Goal: Check status: Check status

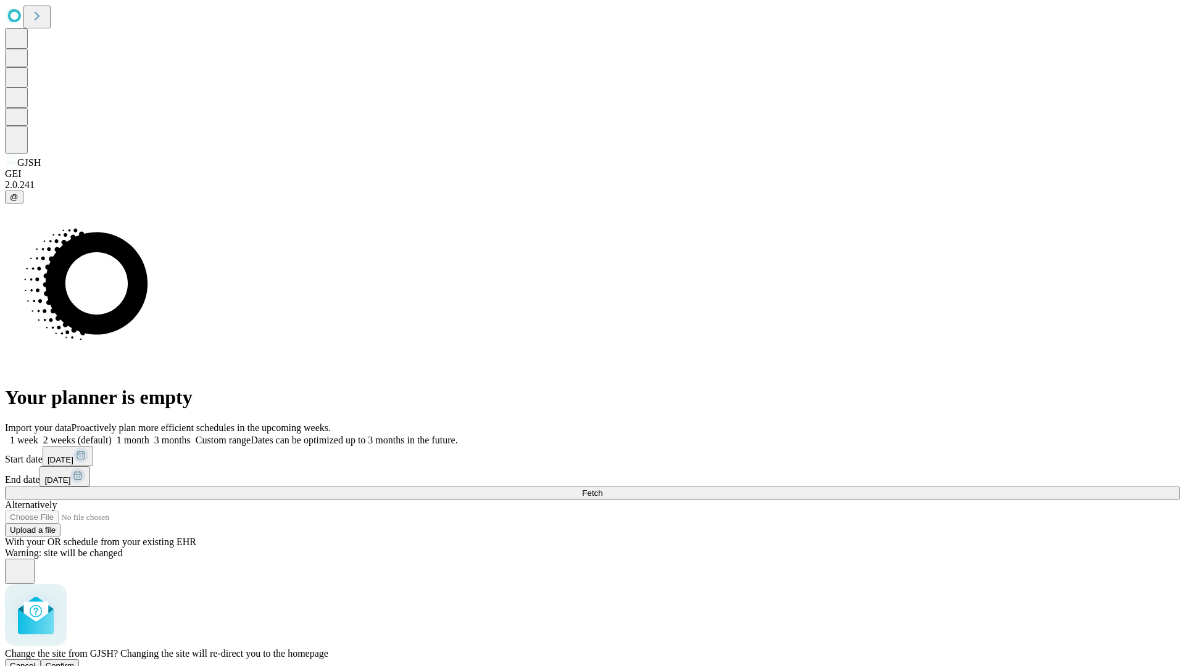
click at [75, 661] on span "Confirm" at bounding box center [60, 665] width 29 height 9
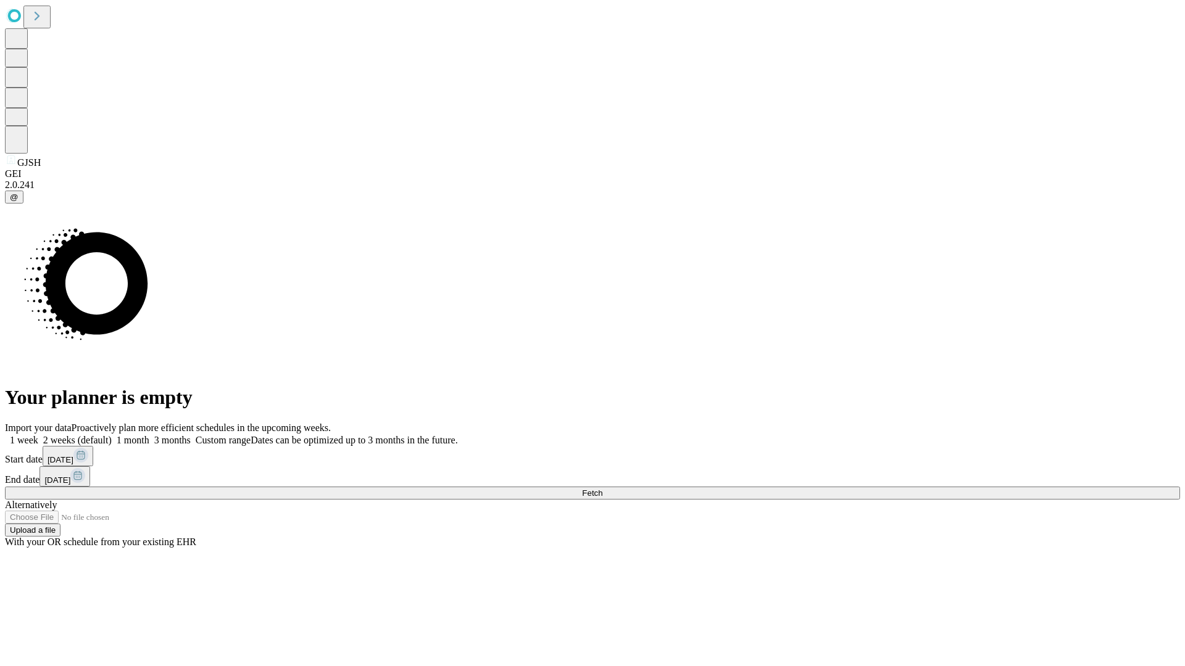
click at [38, 435] on label "1 week" at bounding box center [21, 440] width 33 height 10
click at [602, 489] on span "Fetch" at bounding box center [592, 493] width 20 height 9
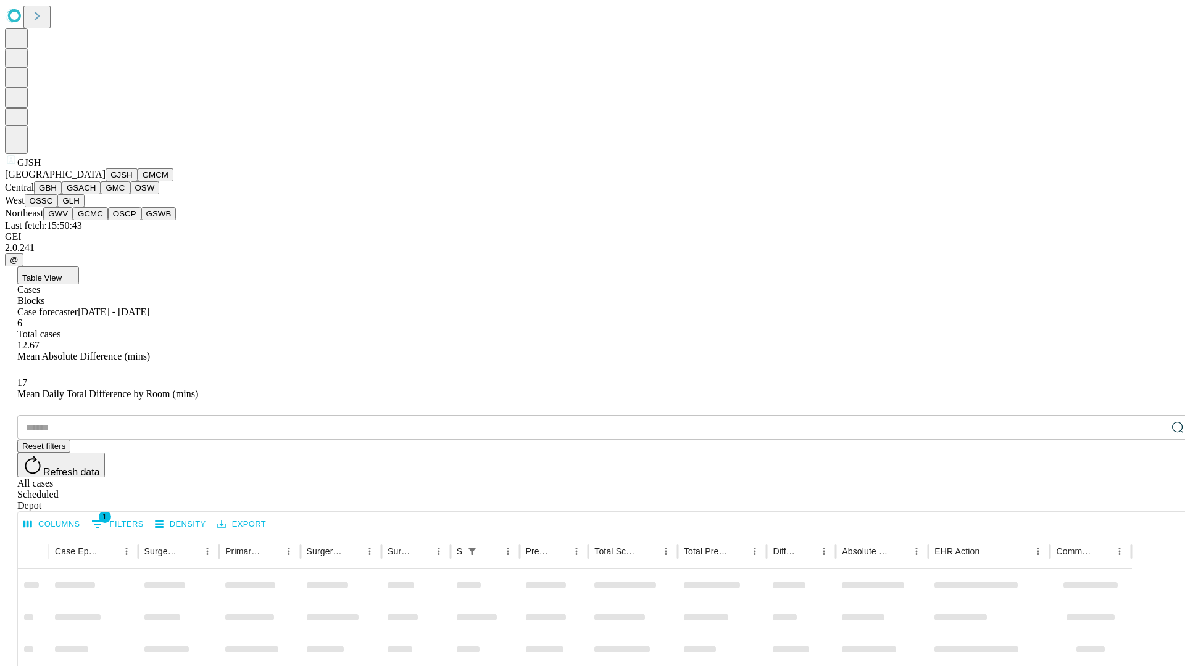
click at [138, 181] on button "GMCM" at bounding box center [156, 174] width 36 height 13
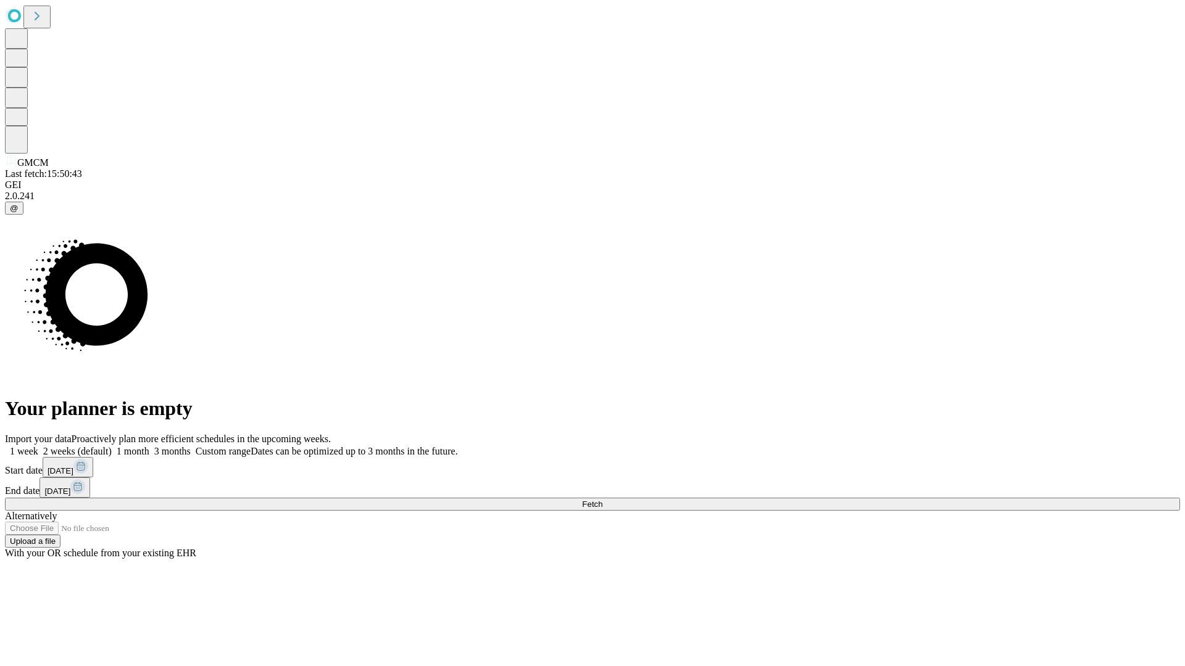
click at [38, 446] on label "1 week" at bounding box center [21, 451] width 33 height 10
click at [602, 500] on span "Fetch" at bounding box center [592, 504] width 20 height 9
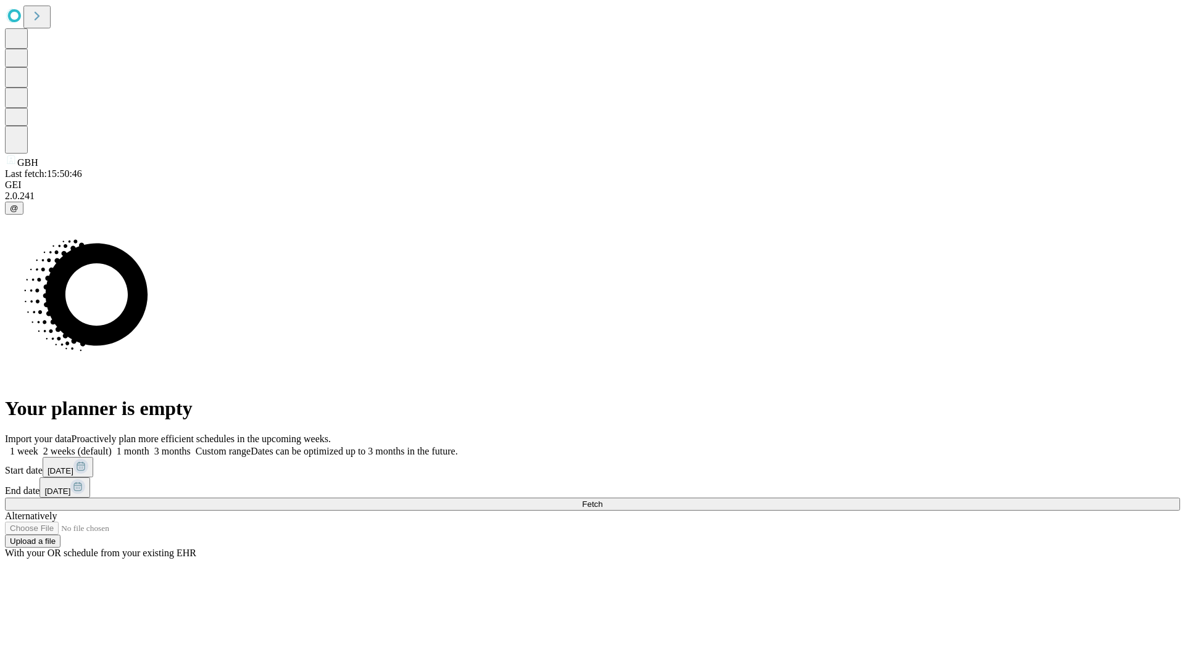
click at [38, 446] on label "1 week" at bounding box center [21, 451] width 33 height 10
click at [602, 500] on span "Fetch" at bounding box center [592, 504] width 20 height 9
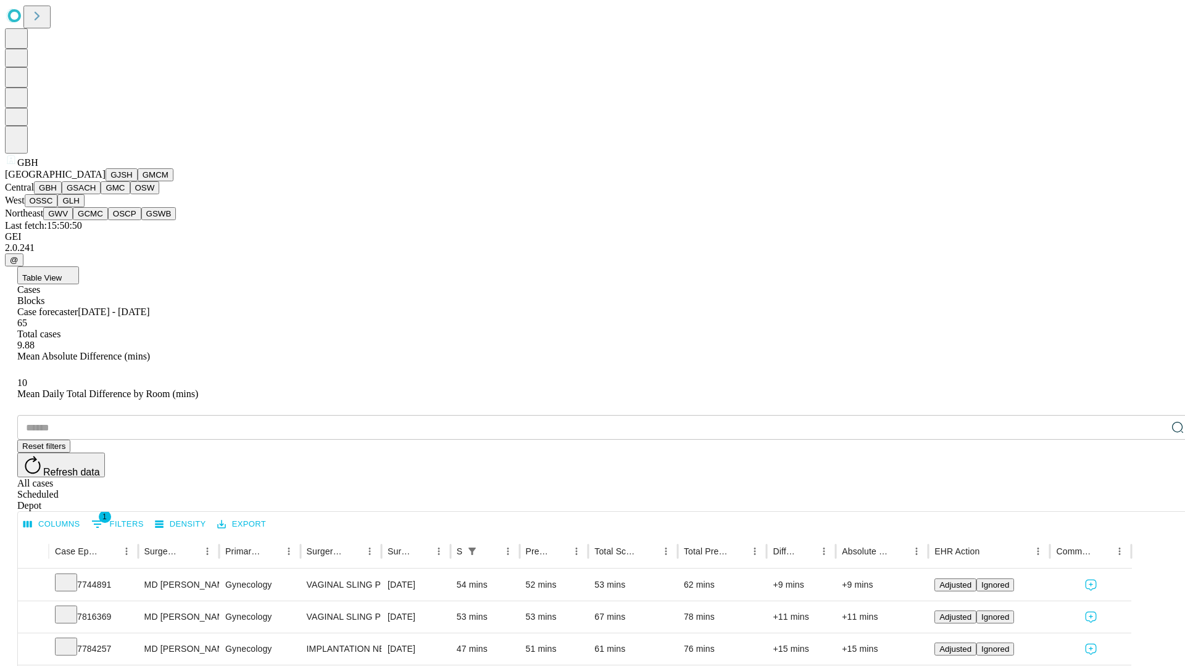
click at [96, 194] on button "GSACH" at bounding box center [81, 187] width 39 height 13
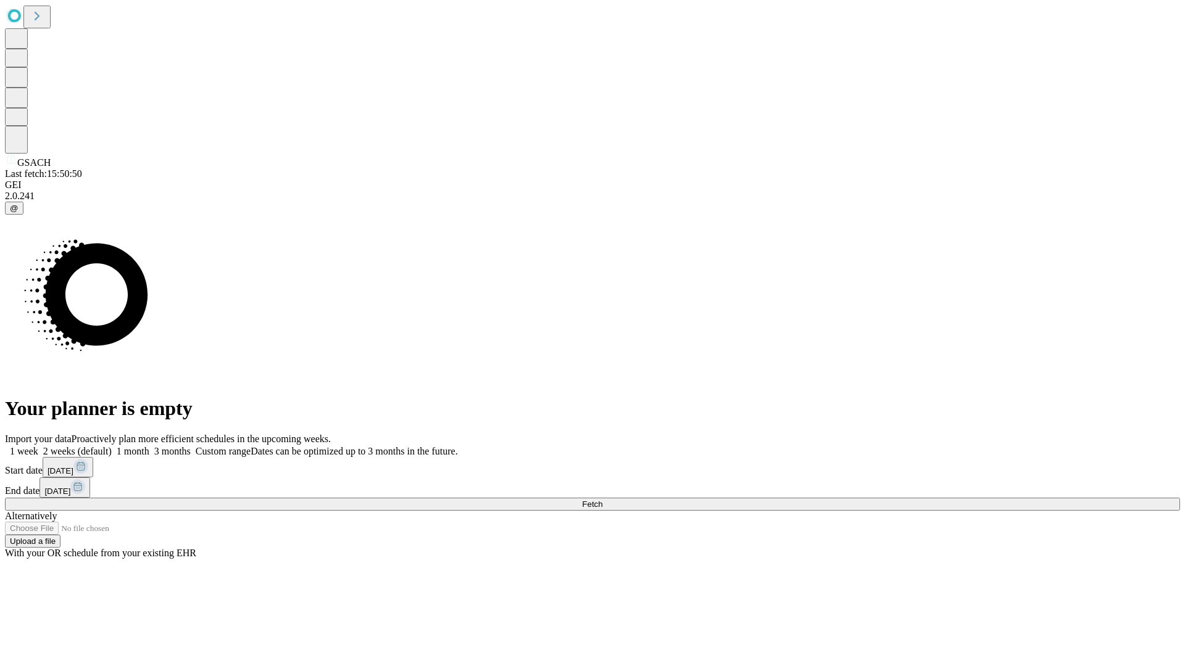
click at [38, 446] on label "1 week" at bounding box center [21, 451] width 33 height 10
click at [602, 500] on span "Fetch" at bounding box center [592, 504] width 20 height 9
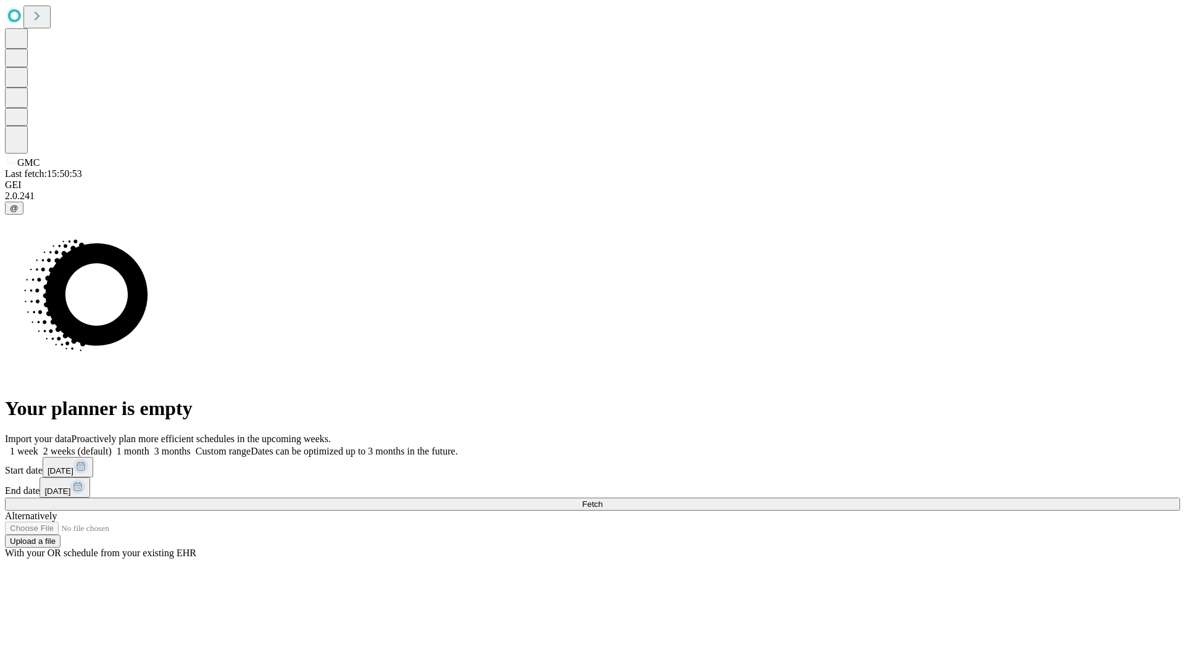
click at [38, 446] on label "1 week" at bounding box center [21, 451] width 33 height 10
click at [602, 500] on span "Fetch" at bounding box center [592, 504] width 20 height 9
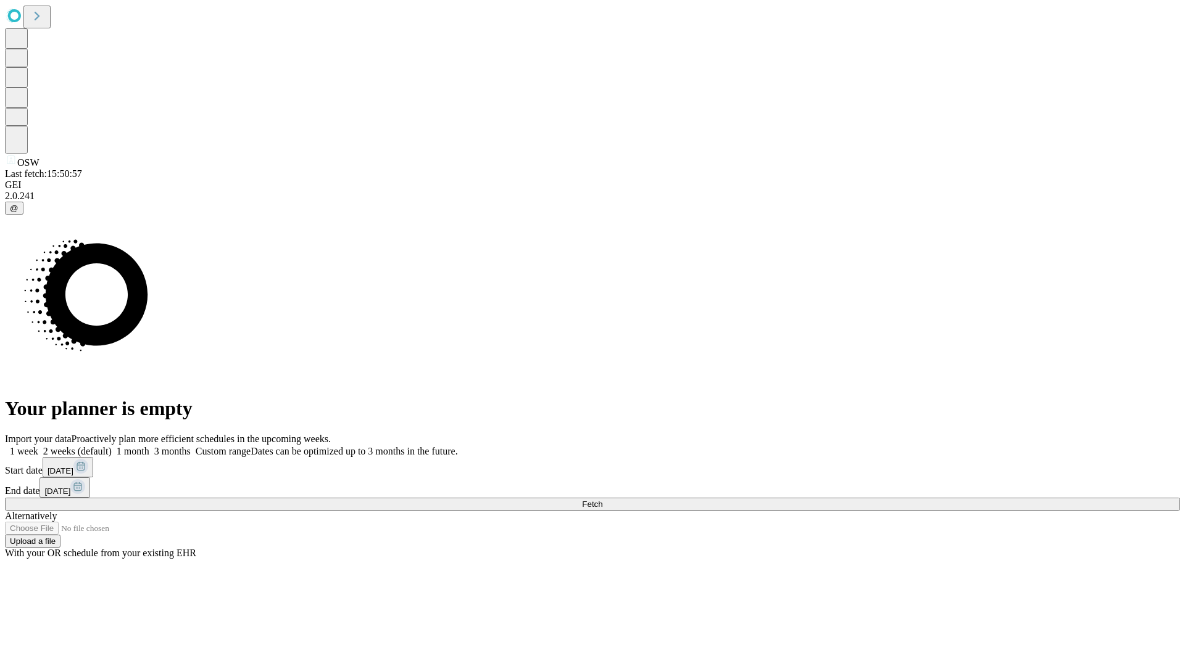
click at [38, 446] on label "1 week" at bounding box center [21, 451] width 33 height 10
click at [602, 500] on span "Fetch" at bounding box center [592, 504] width 20 height 9
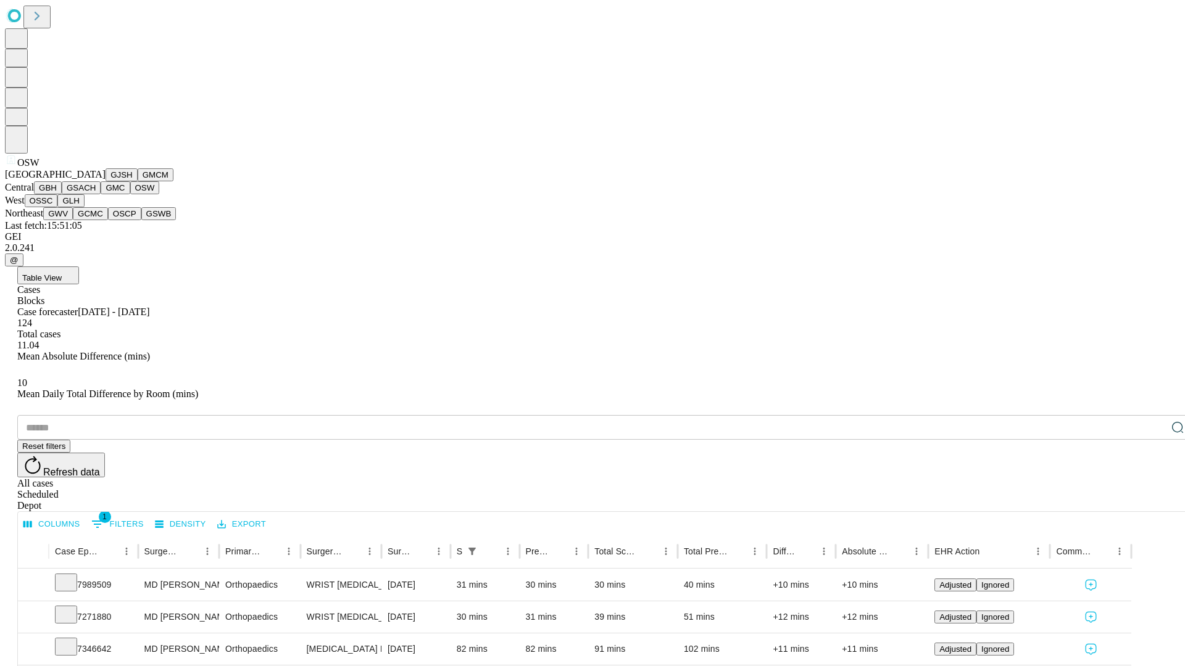
click at [58, 207] on button "OSSC" at bounding box center [41, 200] width 33 height 13
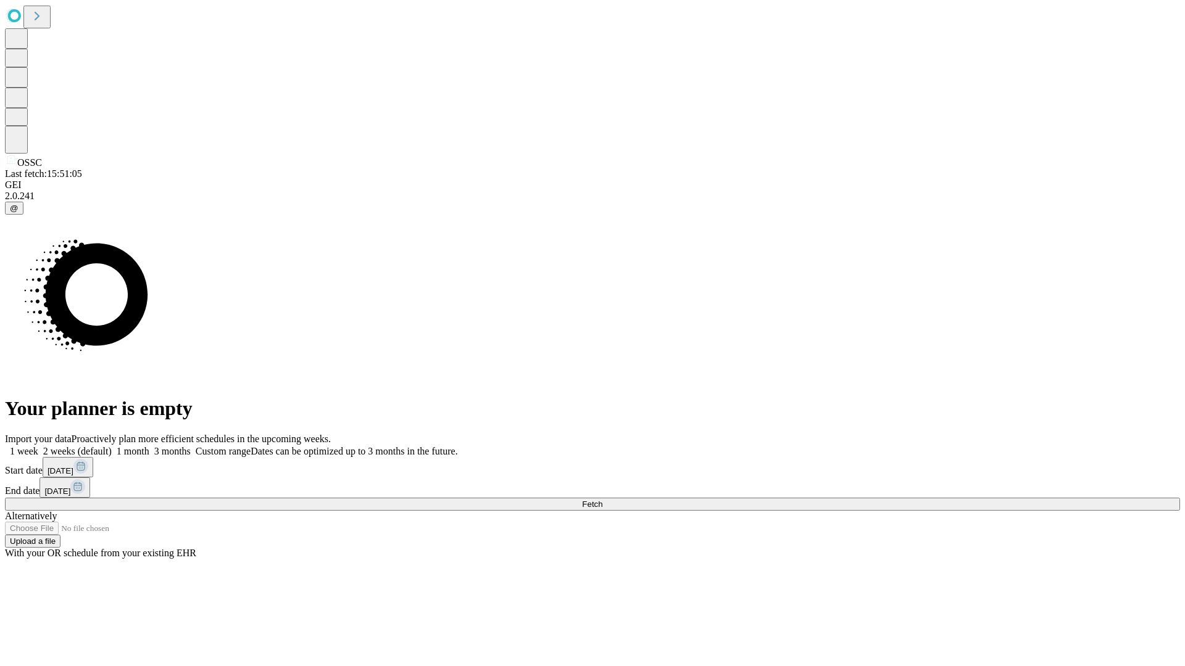
click at [38, 446] on label "1 week" at bounding box center [21, 451] width 33 height 10
click at [602, 500] on span "Fetch" at bounding box center [592, 504] width 20 height 9
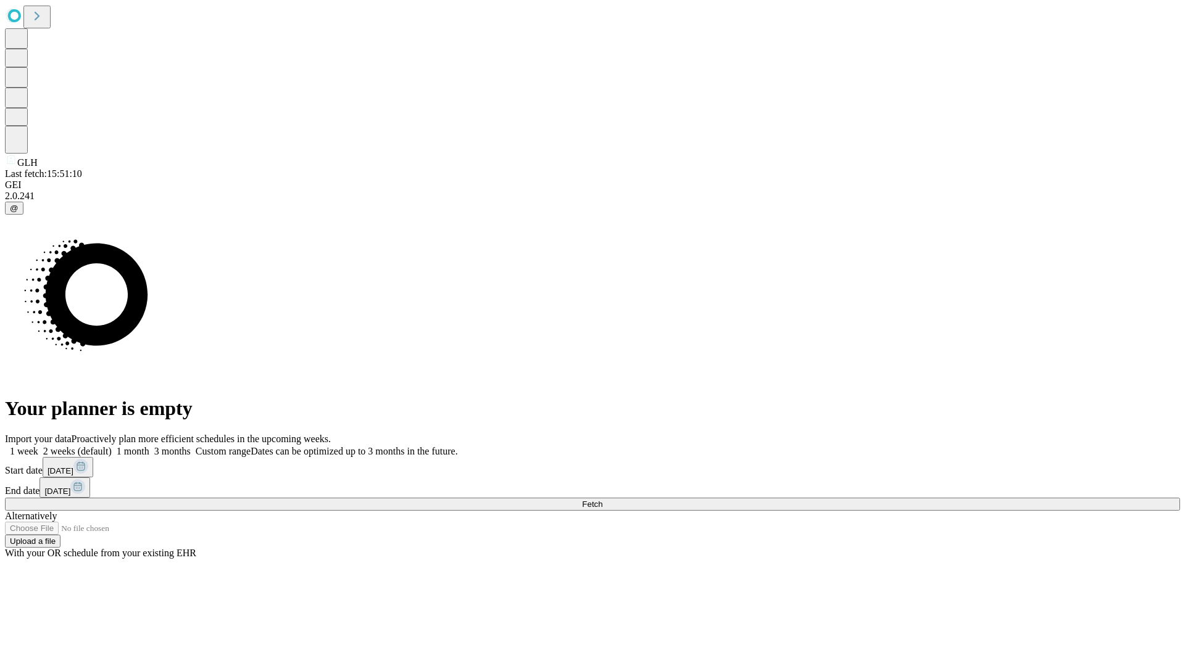
click at [38, 446] on label "1 week" at bounding box center [21, 451] width 33 height 10
click at [602, 500] on span "Fetch" at bounding box center [592, 504] width 20 height 9
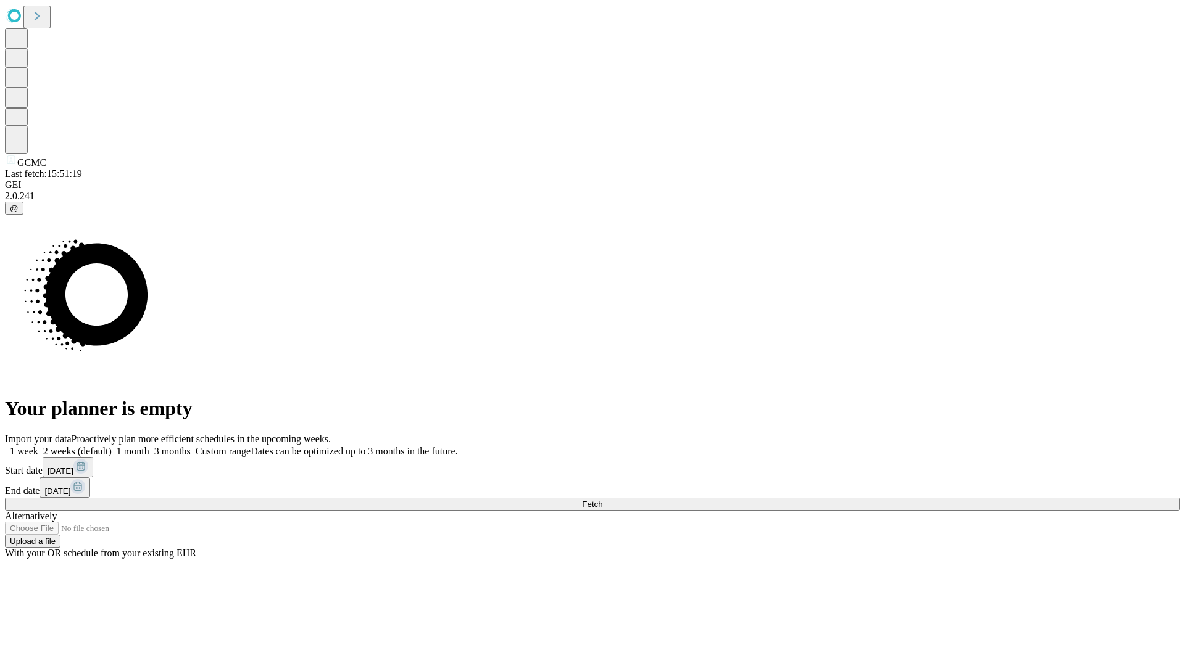
click at [38, 446] on label "1 week" at bounding box center [21, 451] width 33 height 10
click at [602, 500] on span "Fetch" at bounding box center [592, 504] width 20 height 9
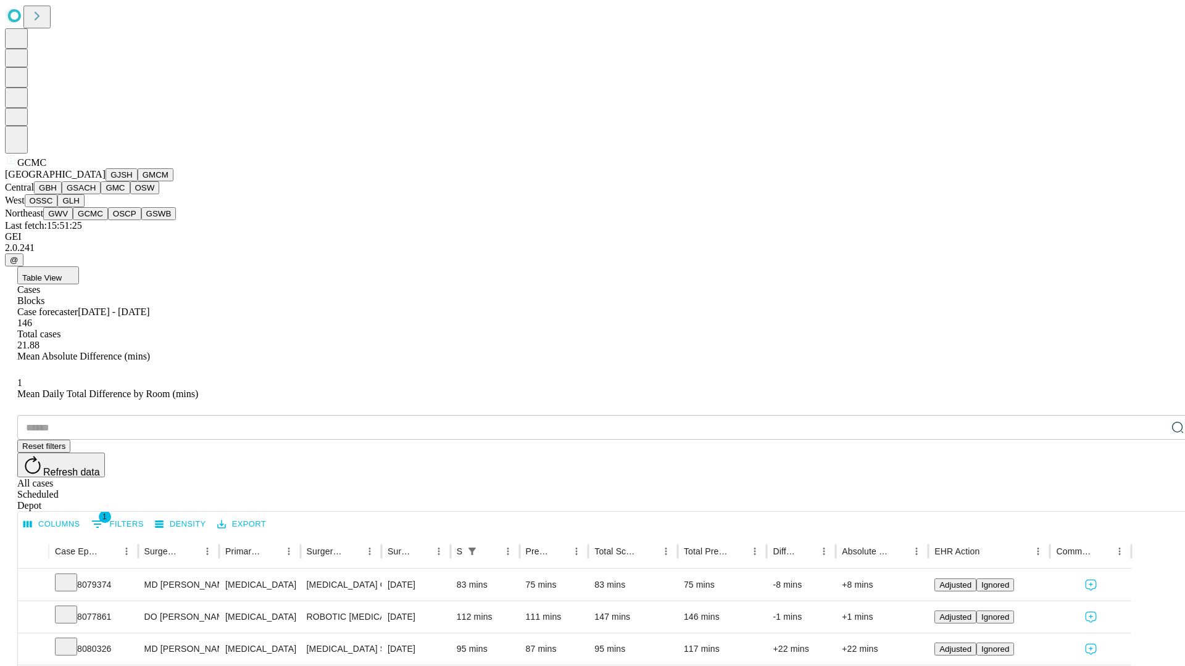
click at [108, 220] on button "OSCP" at bounding box center [124, 213] width 33 height 13
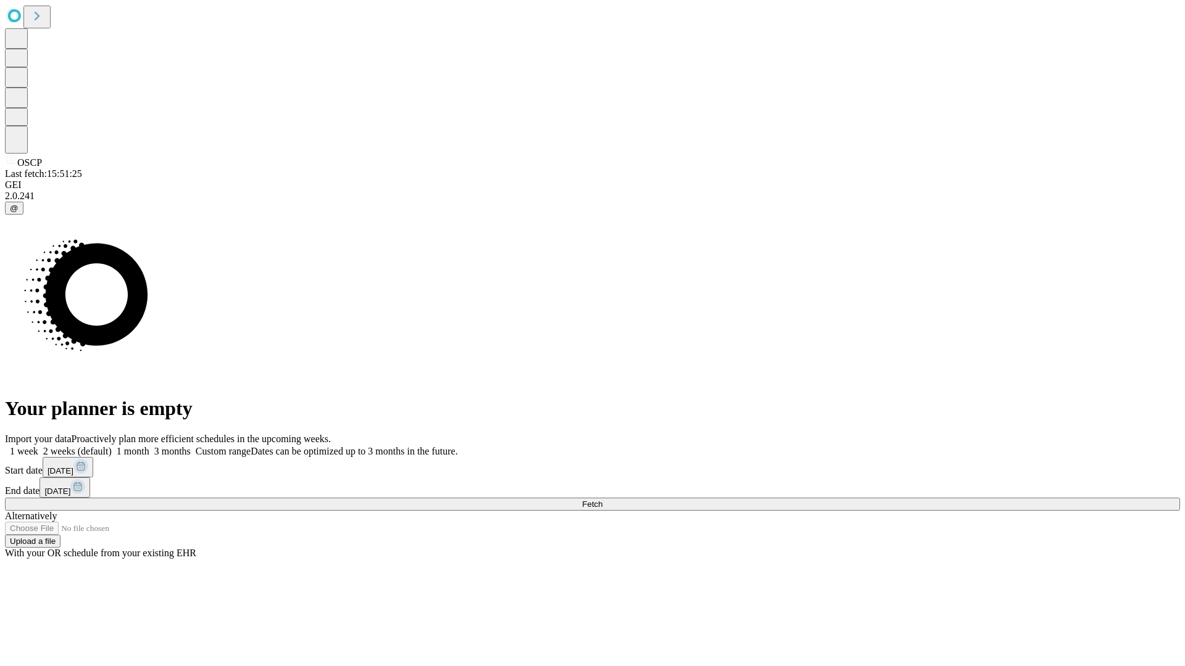
click at [38, 446] on label "1 week" at bounding box center [21, 451] width 33 height 10
click at [602, 500] on span "Fetch" at bounding box center [592, 504] width 20 height 9
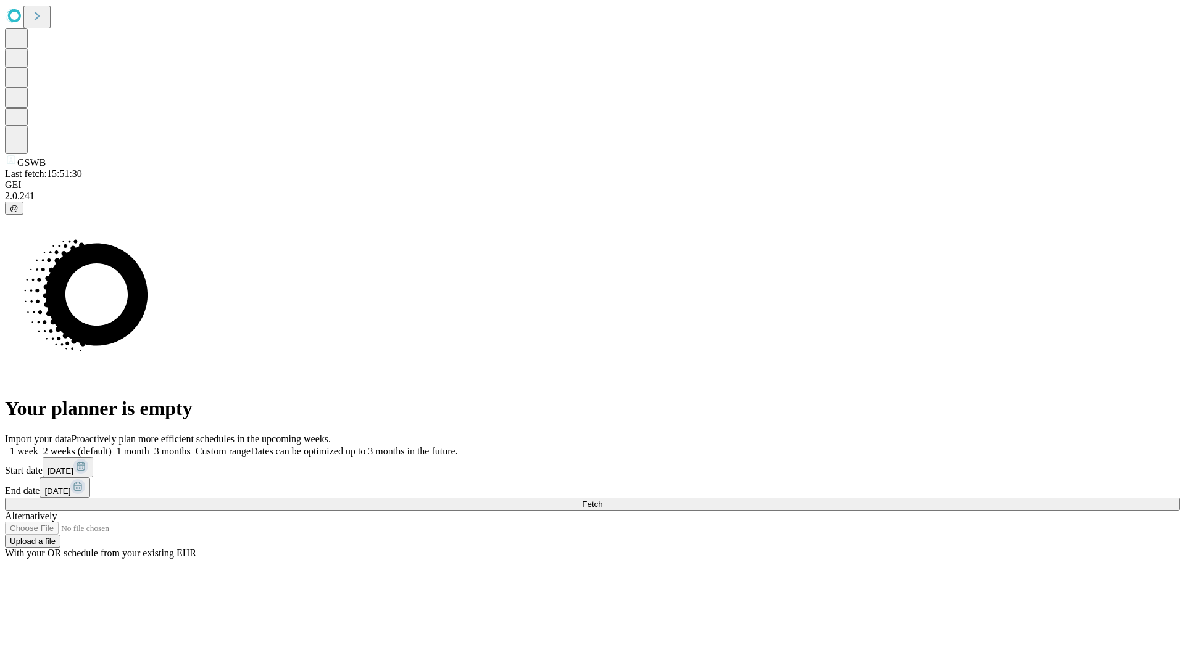
click at [38, 446] on label "1 week" at bounding box center [21, 451] width 33 height 10
click at [602, 500] on span "Fetch" at bounding box center [592, 504] width 20 height 9
